Goal: Task Accomplishment & Management: Manage account settings

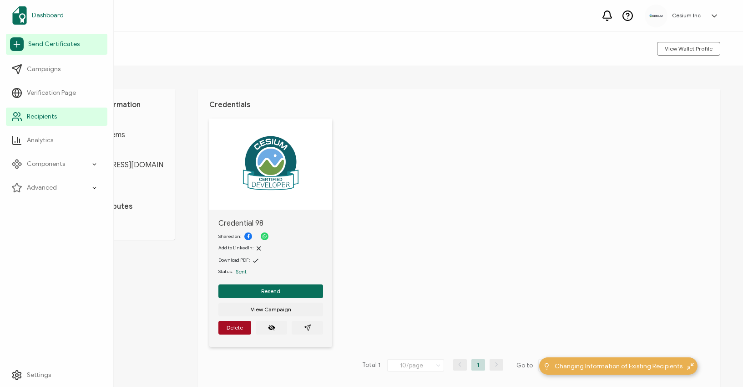
click at [46, 14] on span "Dashboard" at bounding box center [48, 15] width 32 height 9
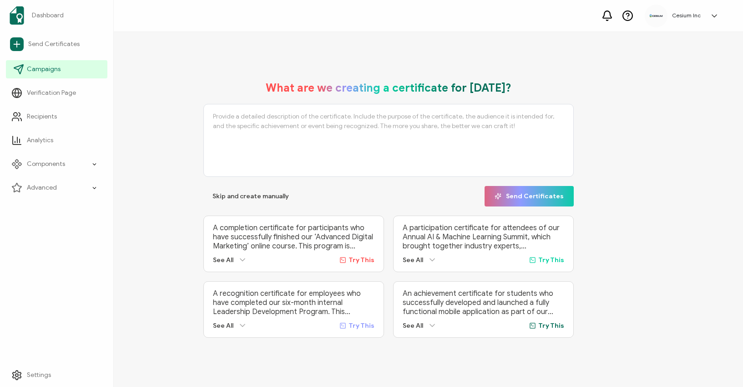
click at [41, 71] on span "Campaigns" at bounding box center [44, 69] width 34 height 9
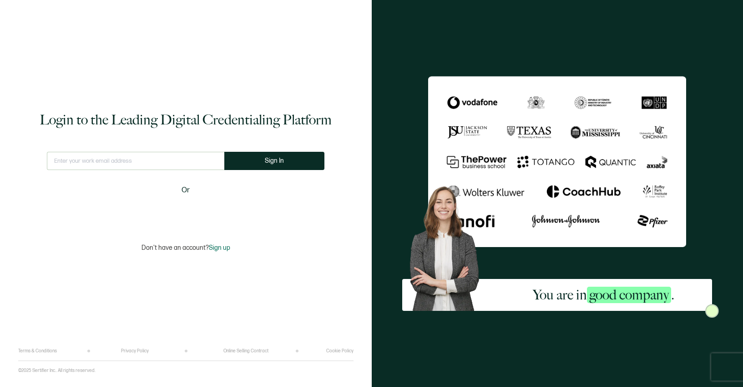
click at [112, 158] on input "text" at bounding box center [136, 161] width 178 height 18
type input "lo"
